Goal: Information Seeking & Learning: Learn about a topic

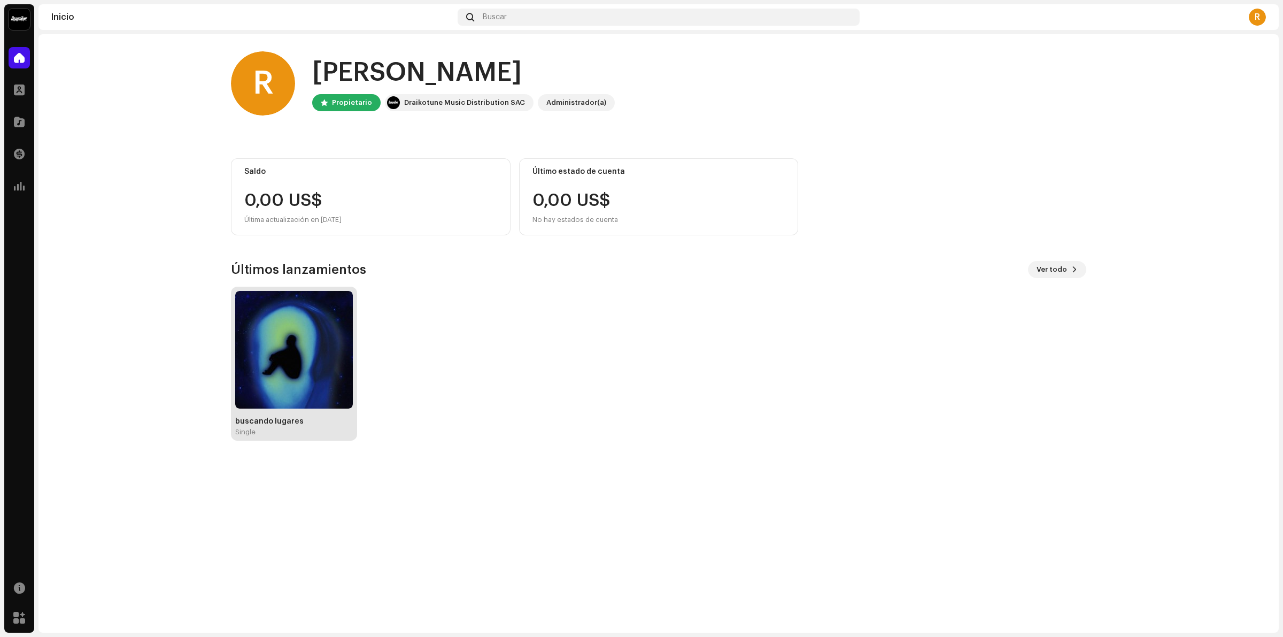
click at [284, 327] on img at bounding box center [294, 350] width 118 height 118
click at [12, 80] on div at bounding box center [19, 89] width 21 height 21
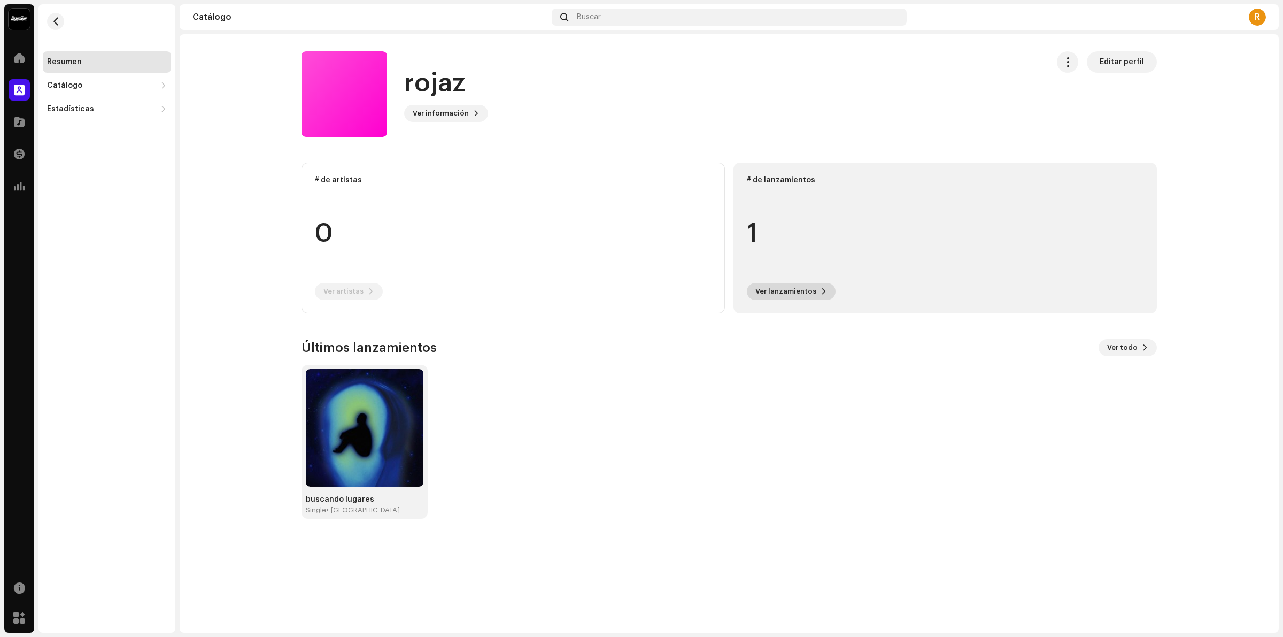
click at [822, 299] on button "Ver lanzamientos" at bounding box center [791, 291] width 89 height 17
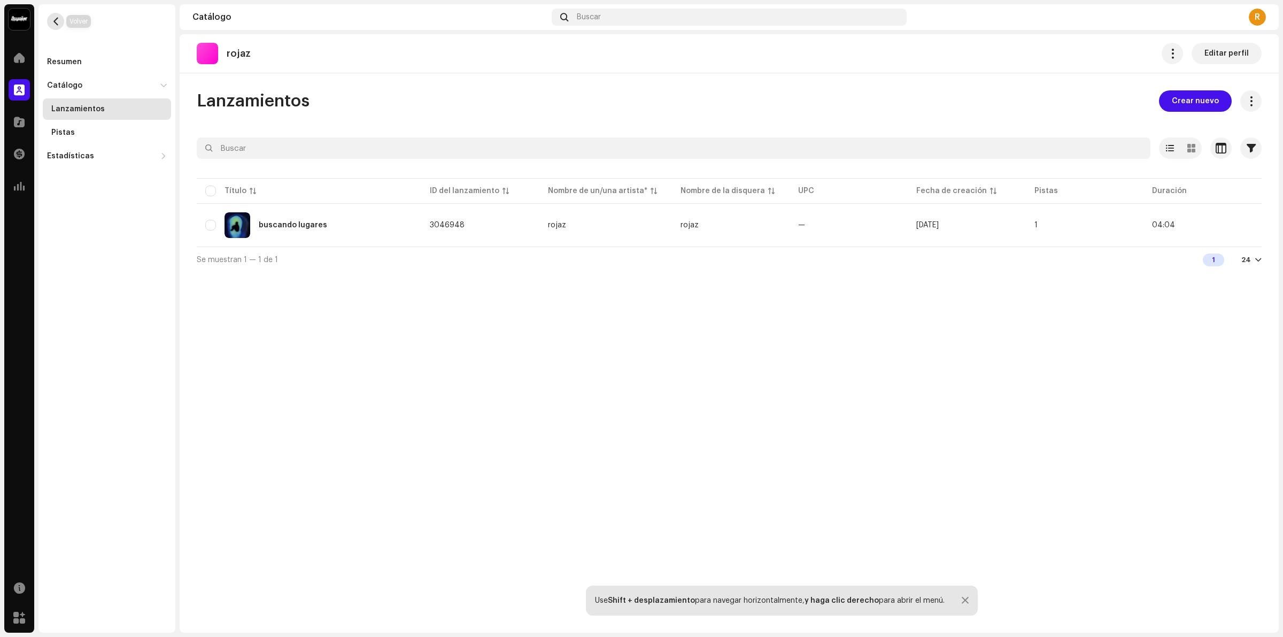
click at [52, 18] on span "button" at bounding box center [56, 21] width 8 height 9
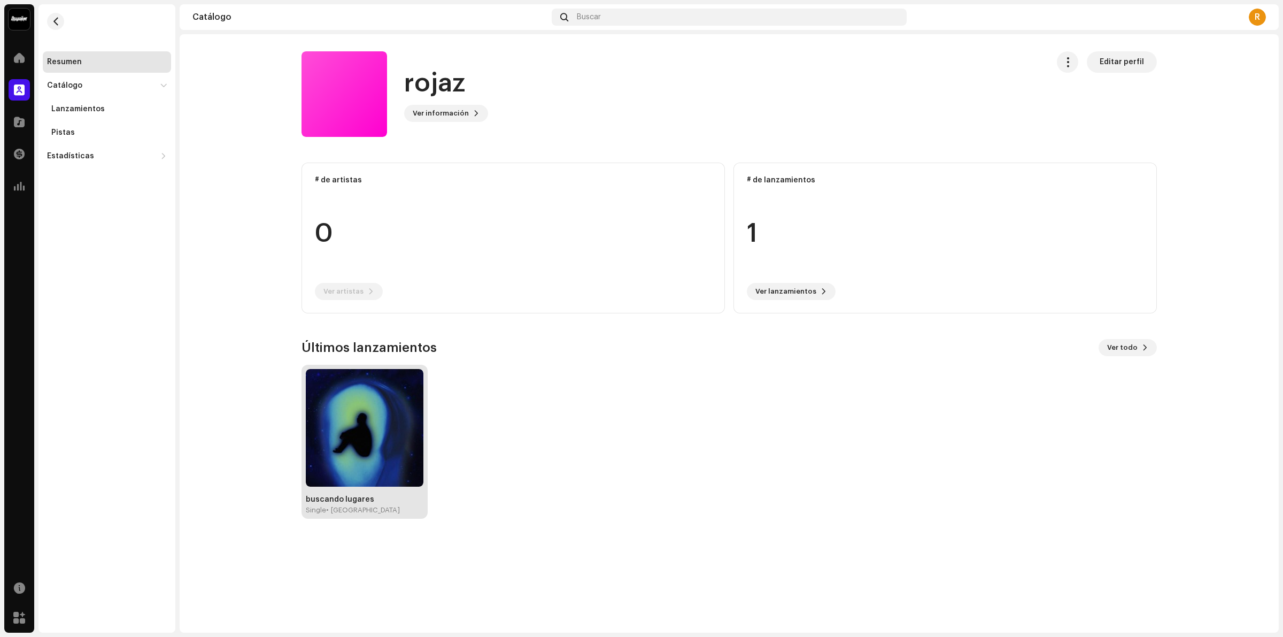
click at [362, 428] on img at bounding box center [365, 428] width 118 height 118
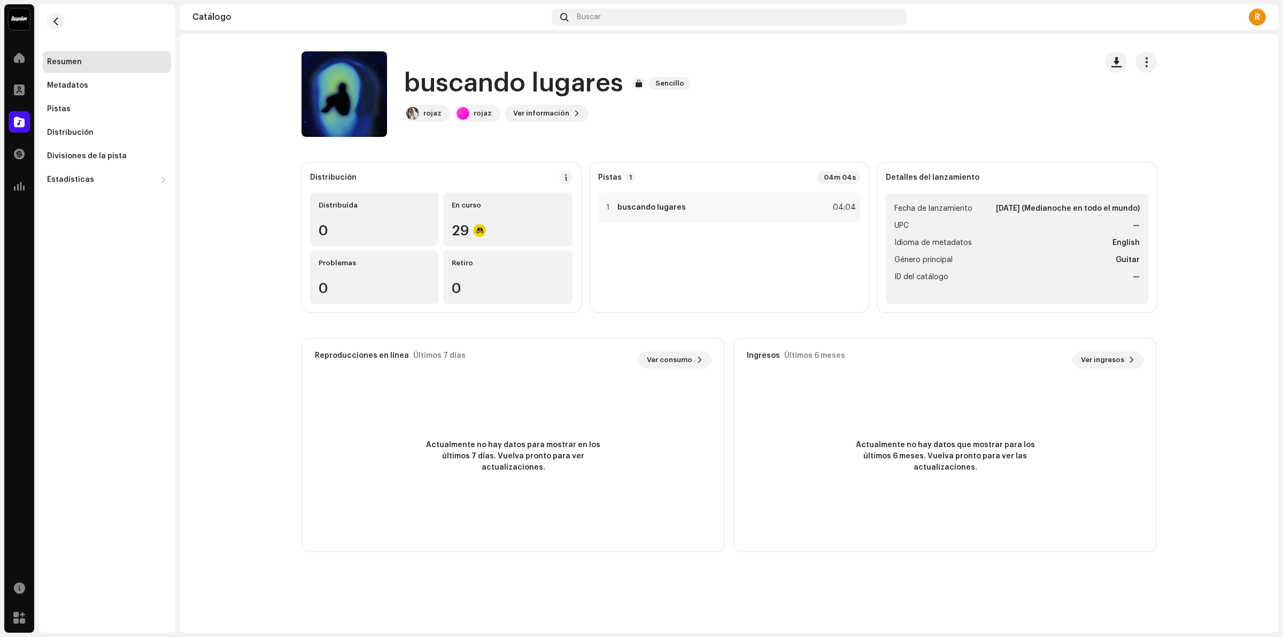
drag, startPoint x: 555, startPoint y: 289, endPoint x: 257, endPoint y: 244, distance: 301.2
click at [257, 244] on catalog-releases-details-overview "buscando lugares Sencillo buscando lugares Sencillo rojaz rojaz Ver información…" at bounding box center [729, 301] width 1099 height 535
click at [1230, 390] on catalog-releases-details-overview "buscando lugares Sencillo buscando lugares Sencillo rojaz rojaz Ver información…" at bounding box center [729, 301] width 1099 height 535
click at [110, 91] on div "Metadatos" at bounding box center [107, 85] width 128 height 21
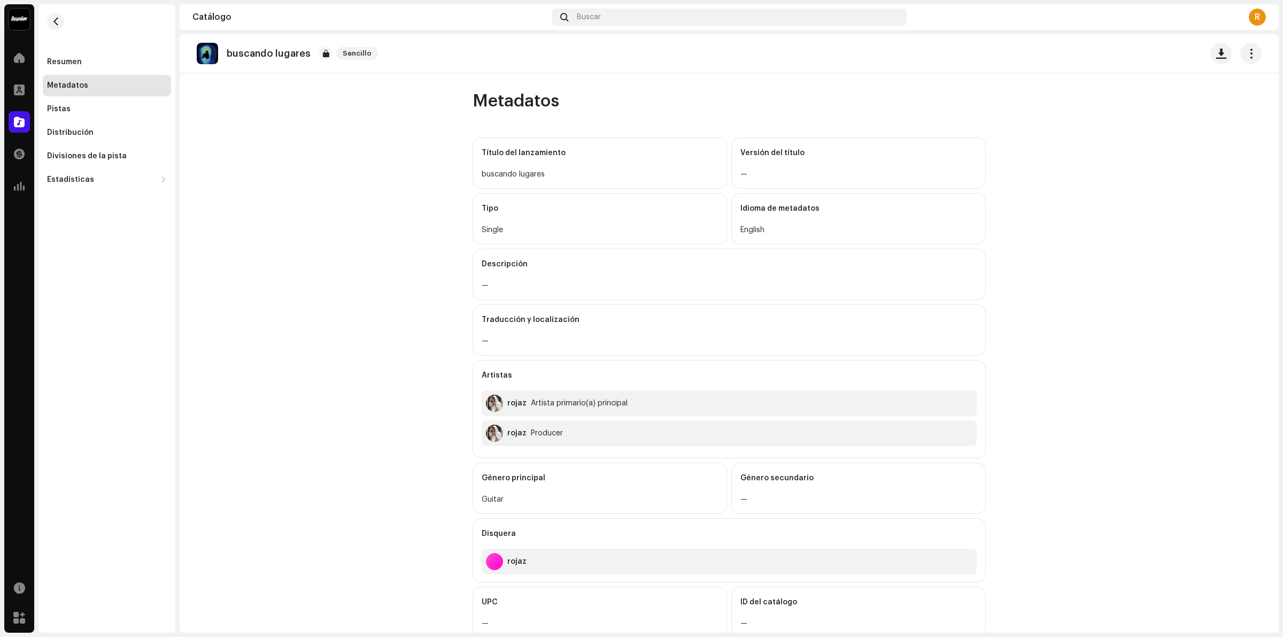
scroll to position [67, 0]
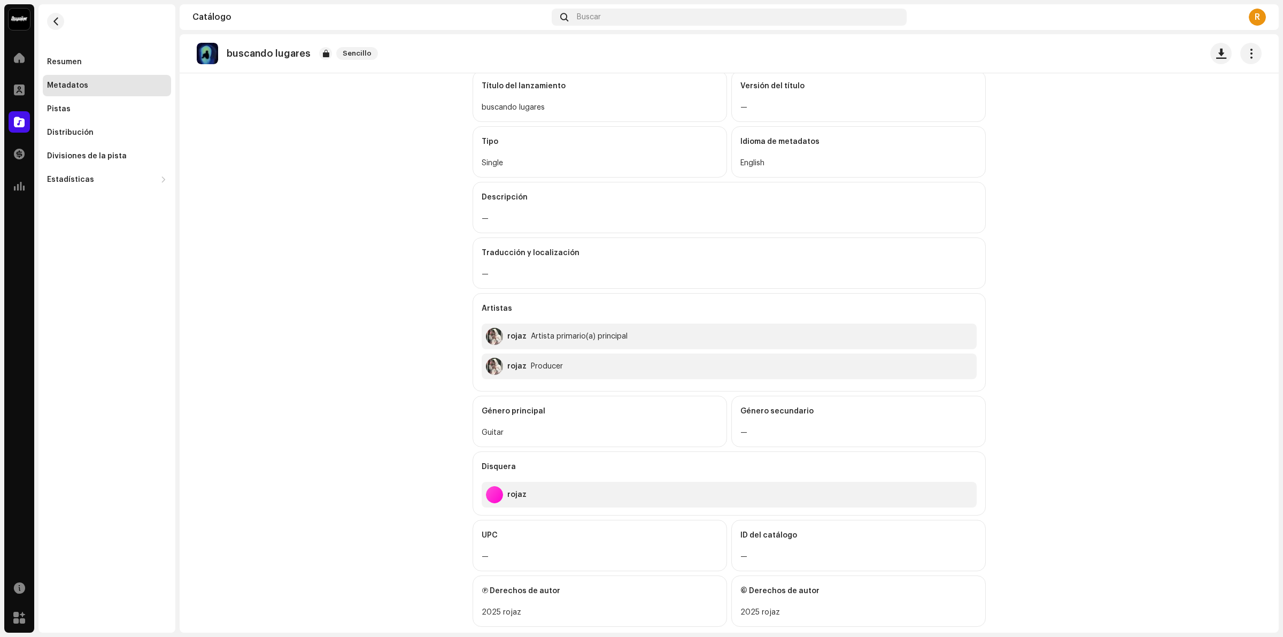
click at [789, 156] on div "Idioma de metadatos" at bounding box center [858, 142] width 236 height 30
click at [1252, 60] on button "button" at bounding box center [1250, 53] width 21 height 21
click at [1246, 50] on span "button" at bounding box center [1251, 53] width 10 height 9
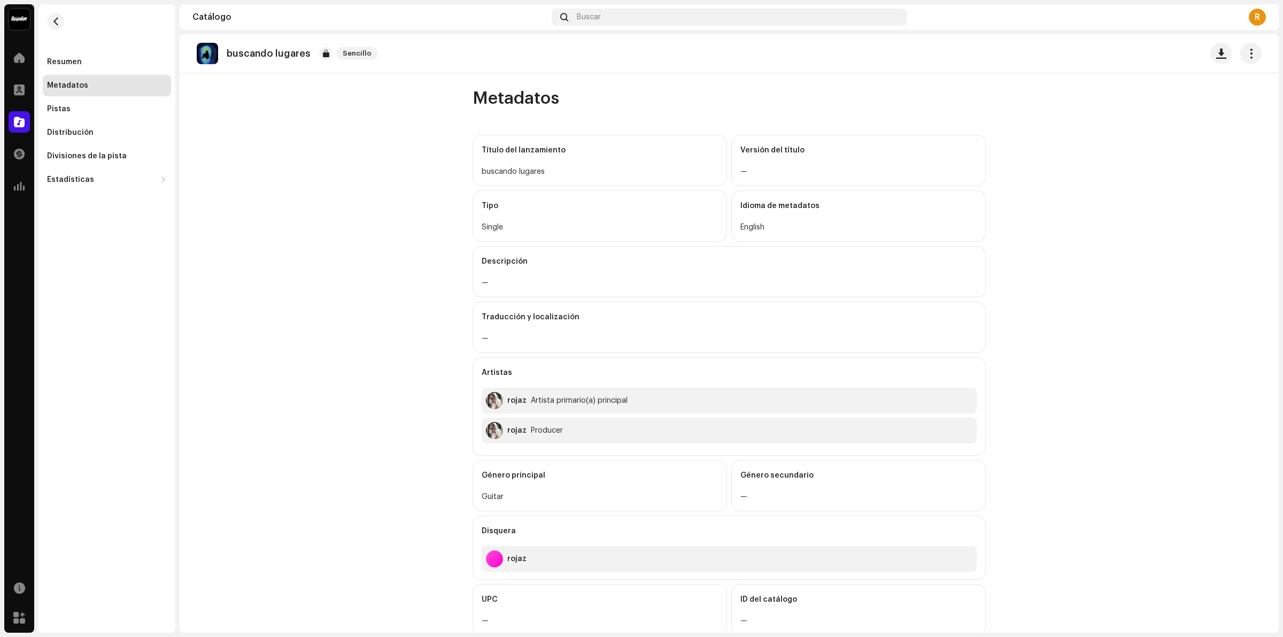
scroll to position [0, 0]
click at [406, 209] on catalog-releases-details-metadata "buscando lugares Sencillo Metadatos Título del lanzamiento buscando lugares Ver…" at bounding box center [729, 376] width 1099 height 685
click at [58, 17] on span "button" at bounding box center [56, 21] width 8 height 9
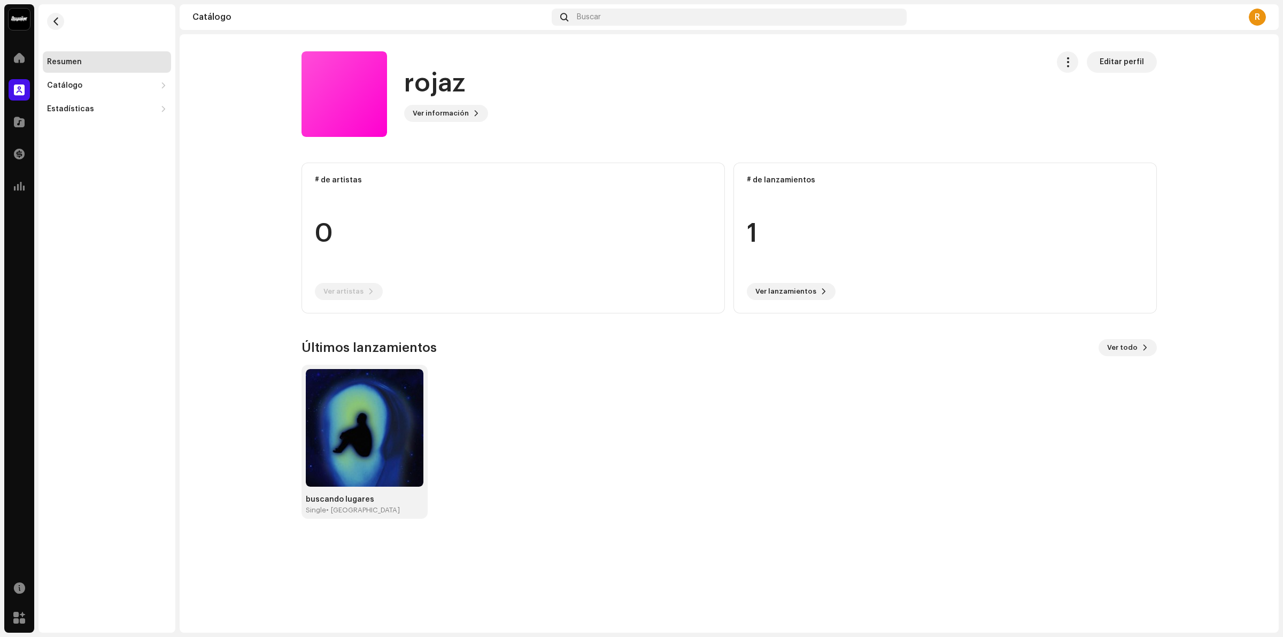
click at [362, 96] on div at bounding box center [345, 94] width 86 height 86
click at [442, 115] on span "Ver información" at bounding box center [441, 113] width 56 height 21
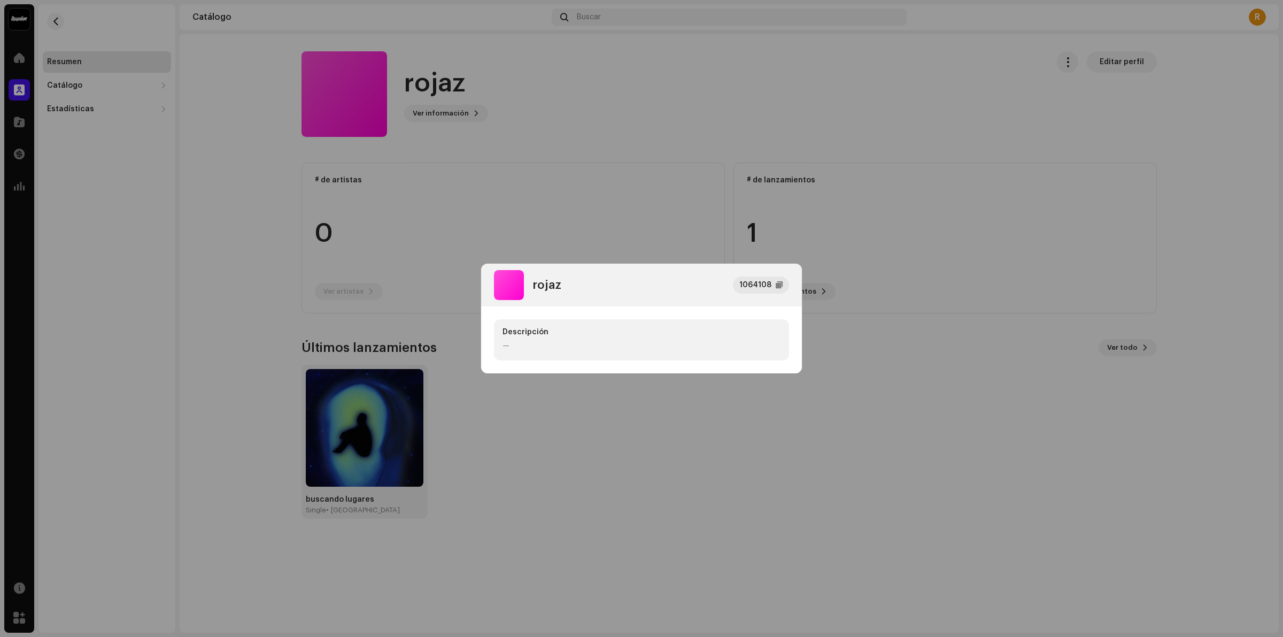
click at [628, 303] on div "rojaz 1064108" at bounding box center [641, 285] width 321 height 43
click at [476, 279] on div "rojaz 1064108 Descripción —" at bounding box center [641, 318] width 1283 height 637
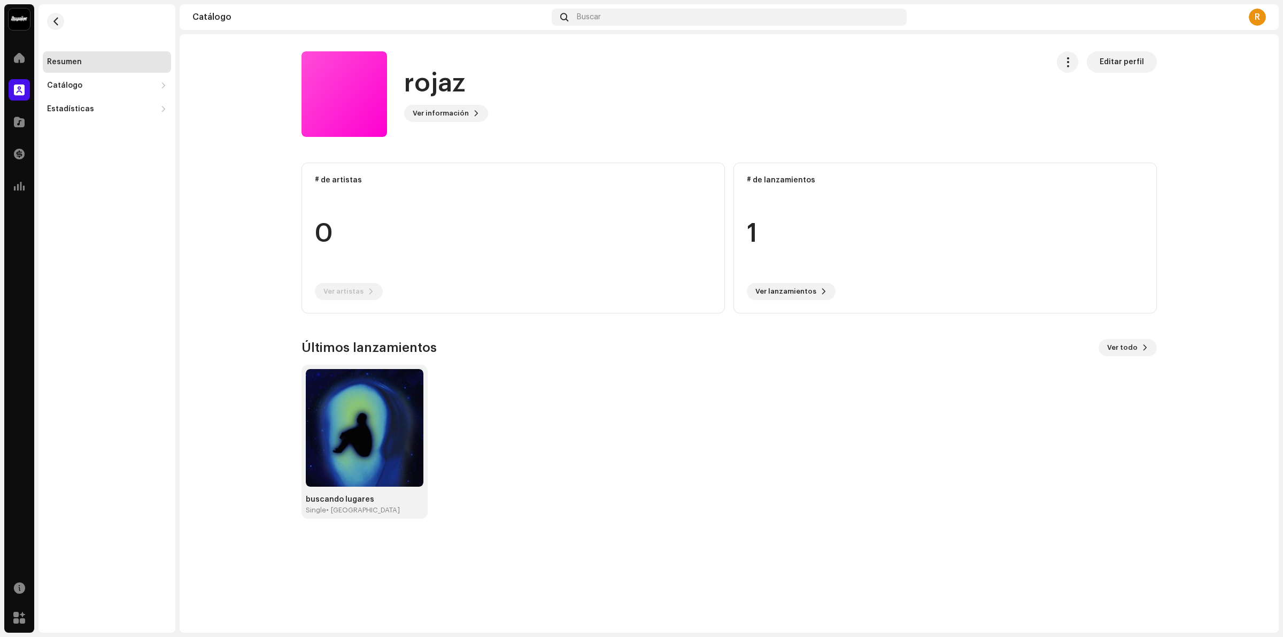
click at [57, 11] on re-m-nav-back at bounding box center [56, 27] width 26 height 47
click at [62, 18] on button "button" at bounding box center [55, 21] width 17 height 17
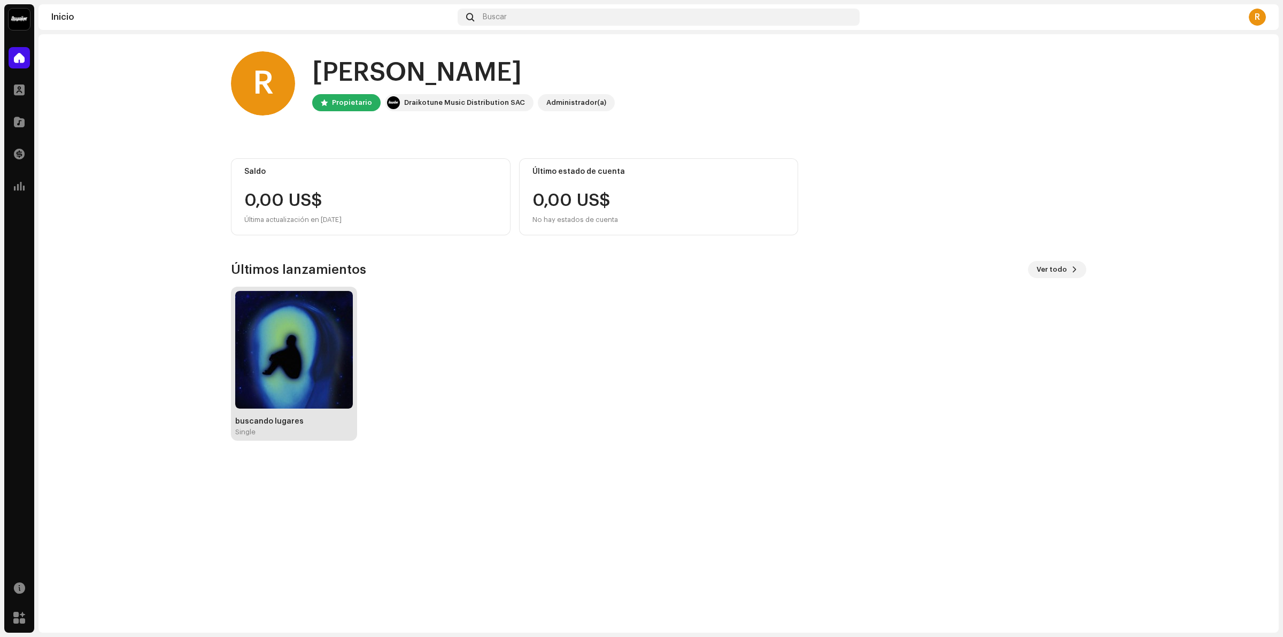
click at [306, 348] on img at bounding box center [294, 350] width 118 height 118
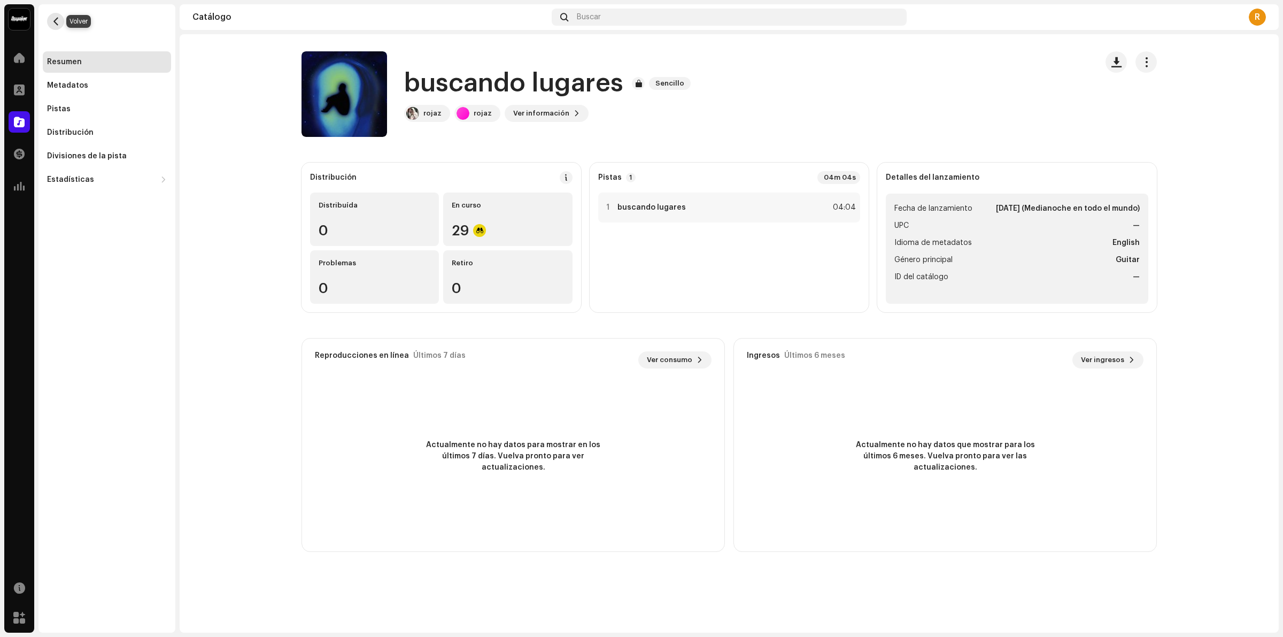
click at [48, 17] on button "button" at bounding box center [55, 21] width 17 height 17
